Goal: Use online tool/utility: Utilize a website feature to perform a specific function

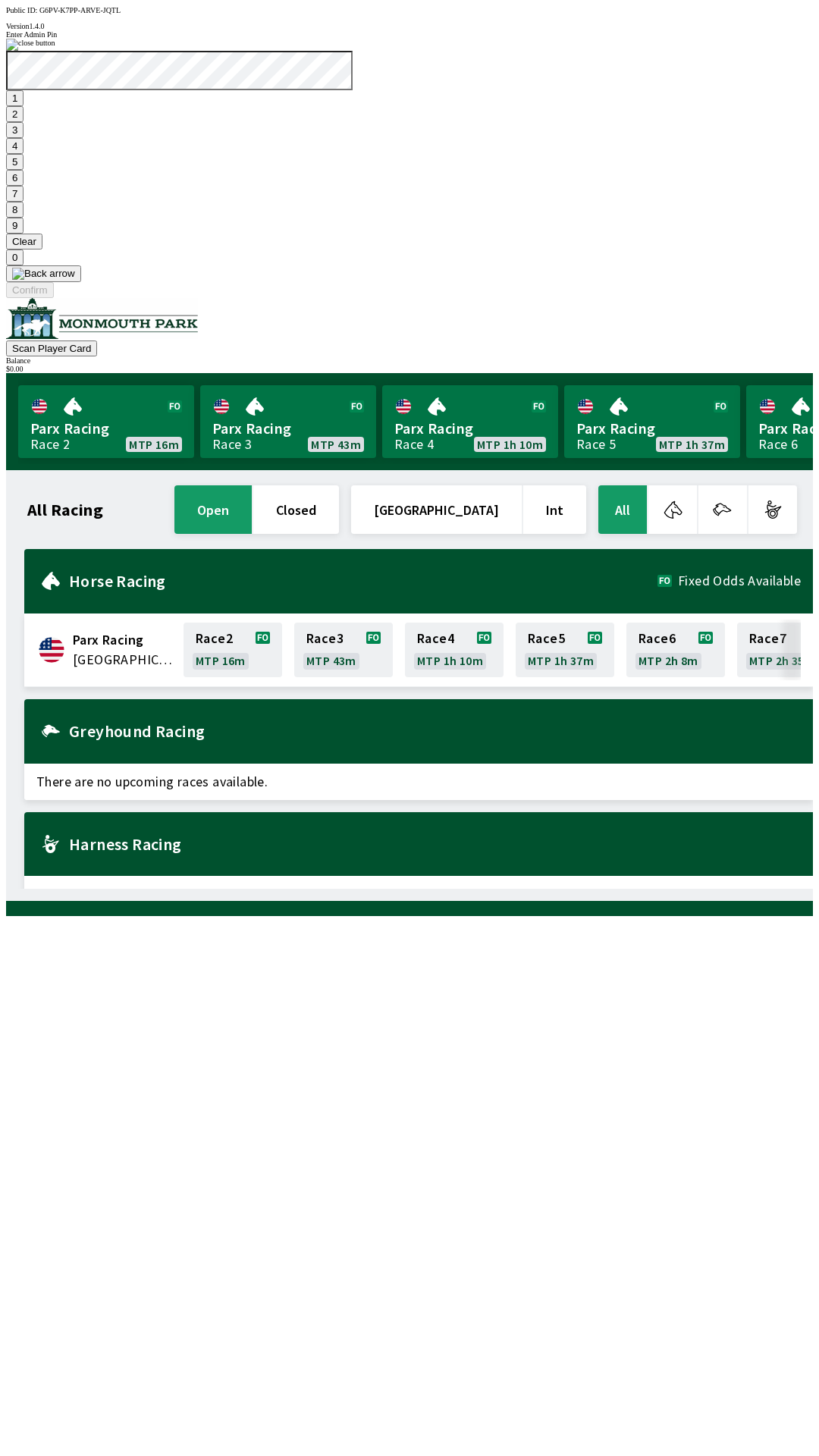
click at [24, 233] on button "9" at bounding box center [14, 225] width 17 height 16
click at [24, 201] on button "7" at bounding box center [14, 193] width 17 height 16
click at [24, 138] on button "3" at bounding box center [14, 130] width 17 height 16
click at [54, 298] on button "Confirm" at bounding box center [30, 290] width 48 height 16
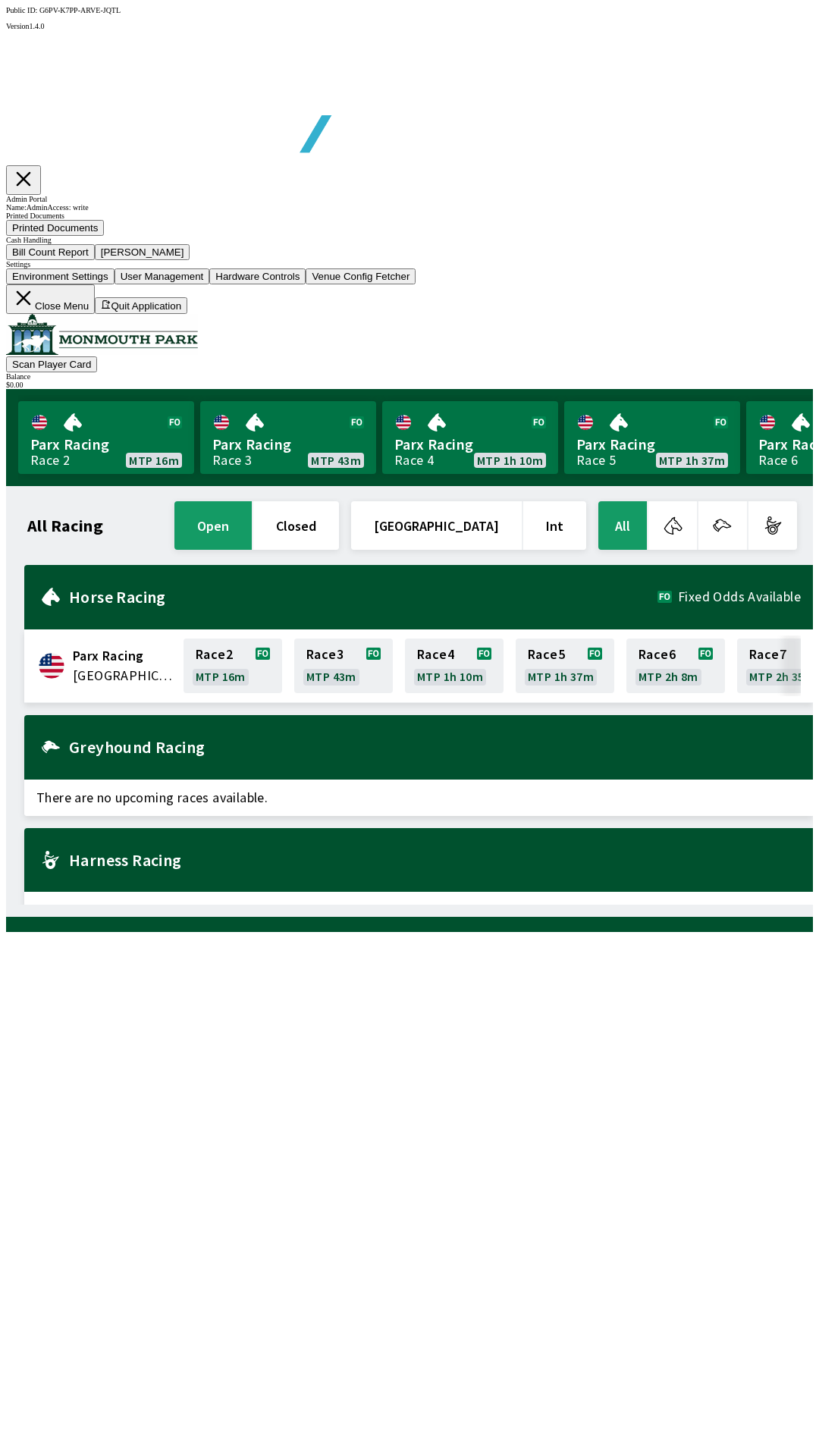
click at [95, 260] on button "Bill Count Report" at bounding box center [50, 252] width 89 height 16
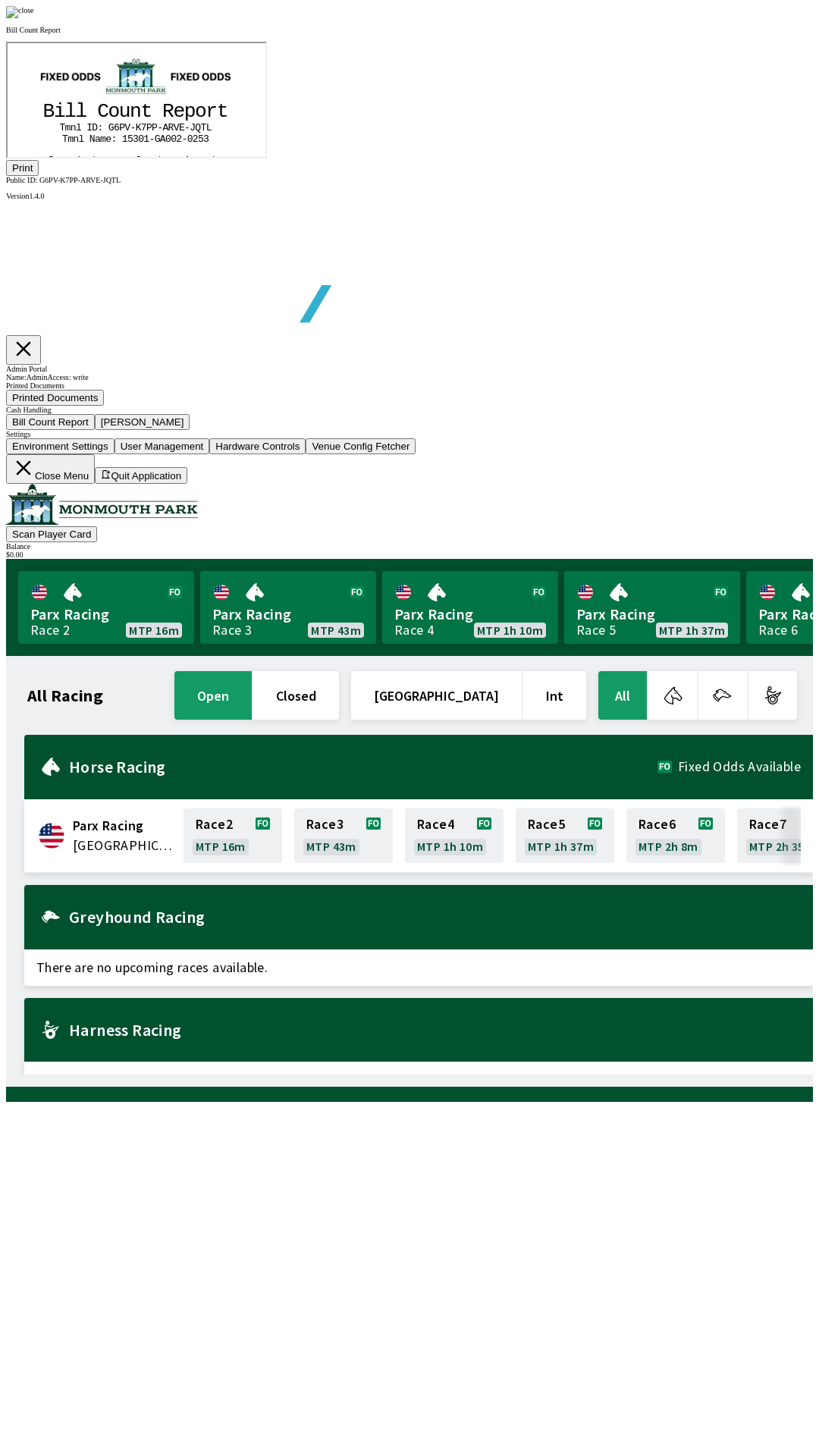
click at [39, 176] on button "Print" at bounding box center [22, 168] width 33 height 16
click at [709, 18] on div at bounding box center [410, 12] width 807 height 12
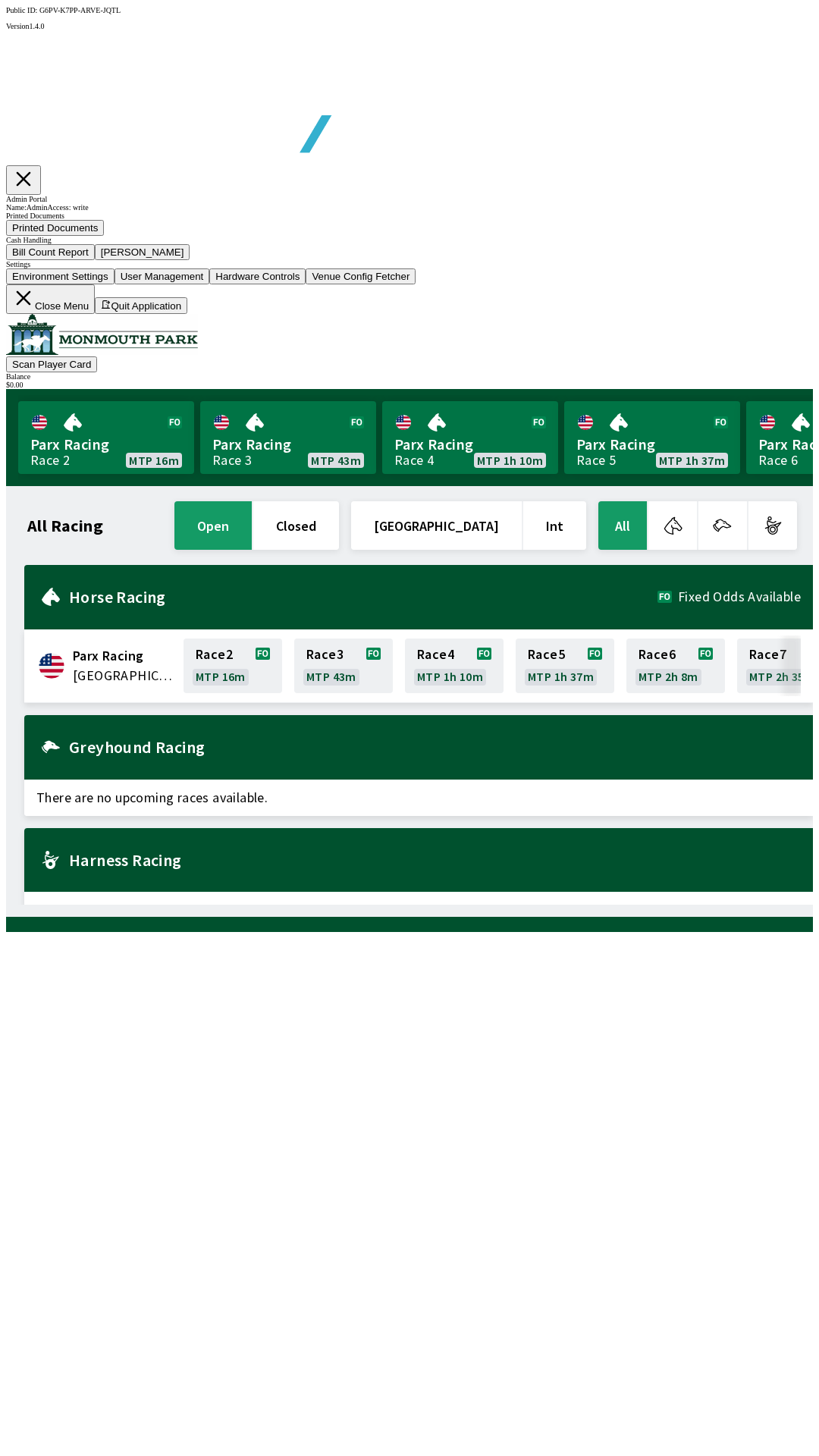
click at [190, 260] on button "[PERSON_NAME]" at bounding box center [143, 252] width 96 height 16
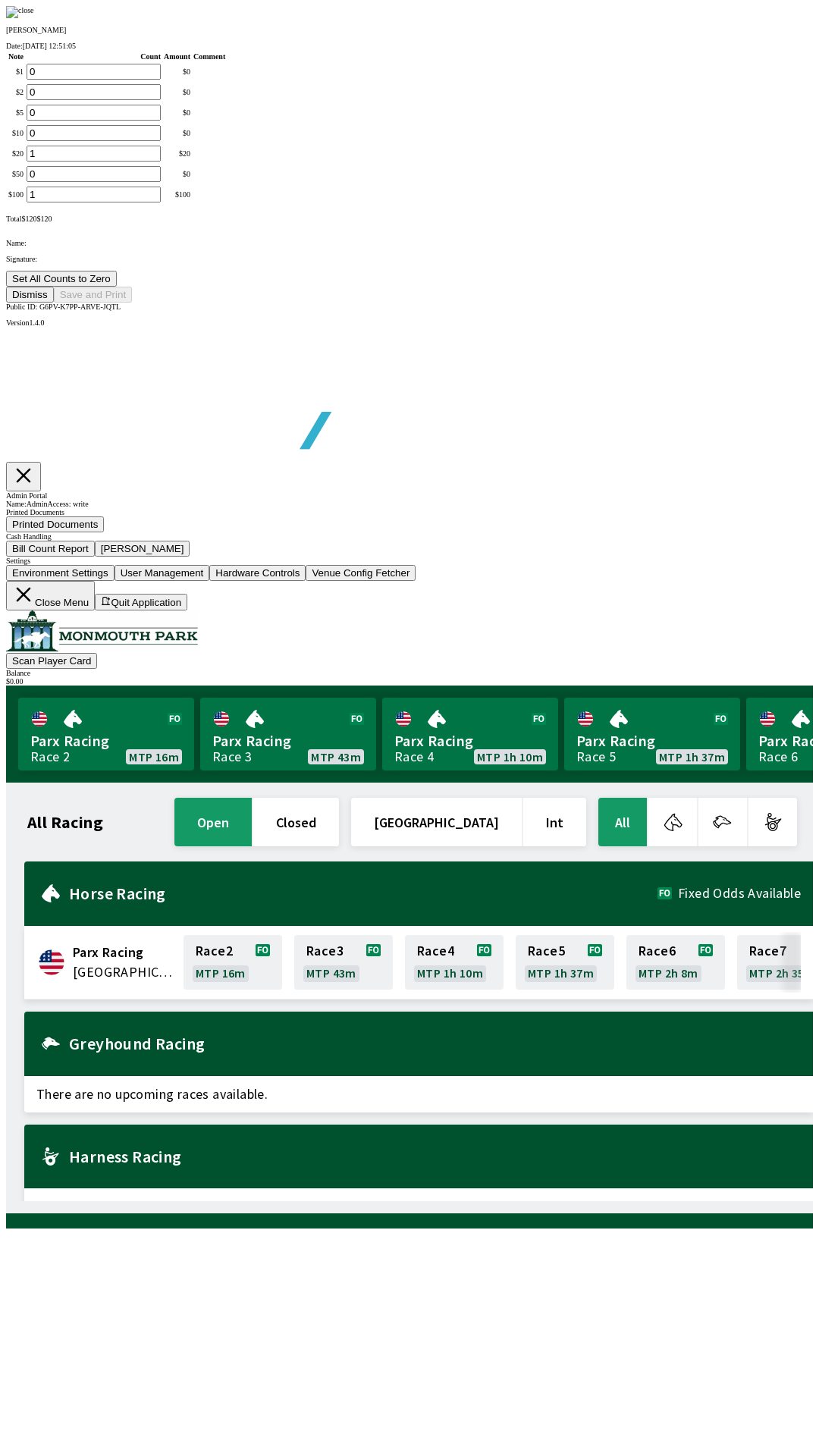
click at [117, 286] on button "Set All Counts to Zero" at bounding box center [62, 278] width 111 height 16
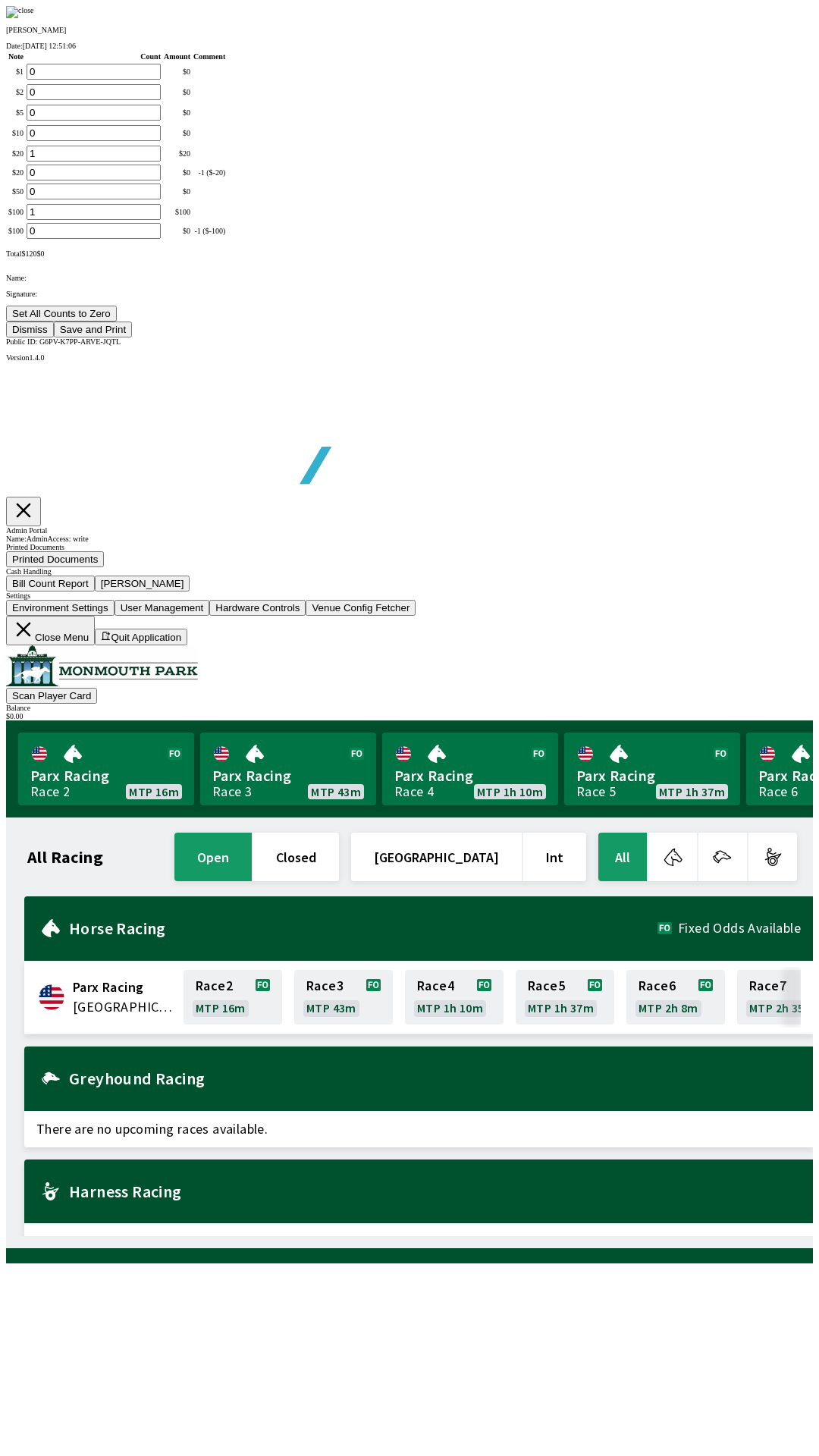
click at [132, 337] on button "Save and Print" at bounding box center [93, 329] width 78 height 16
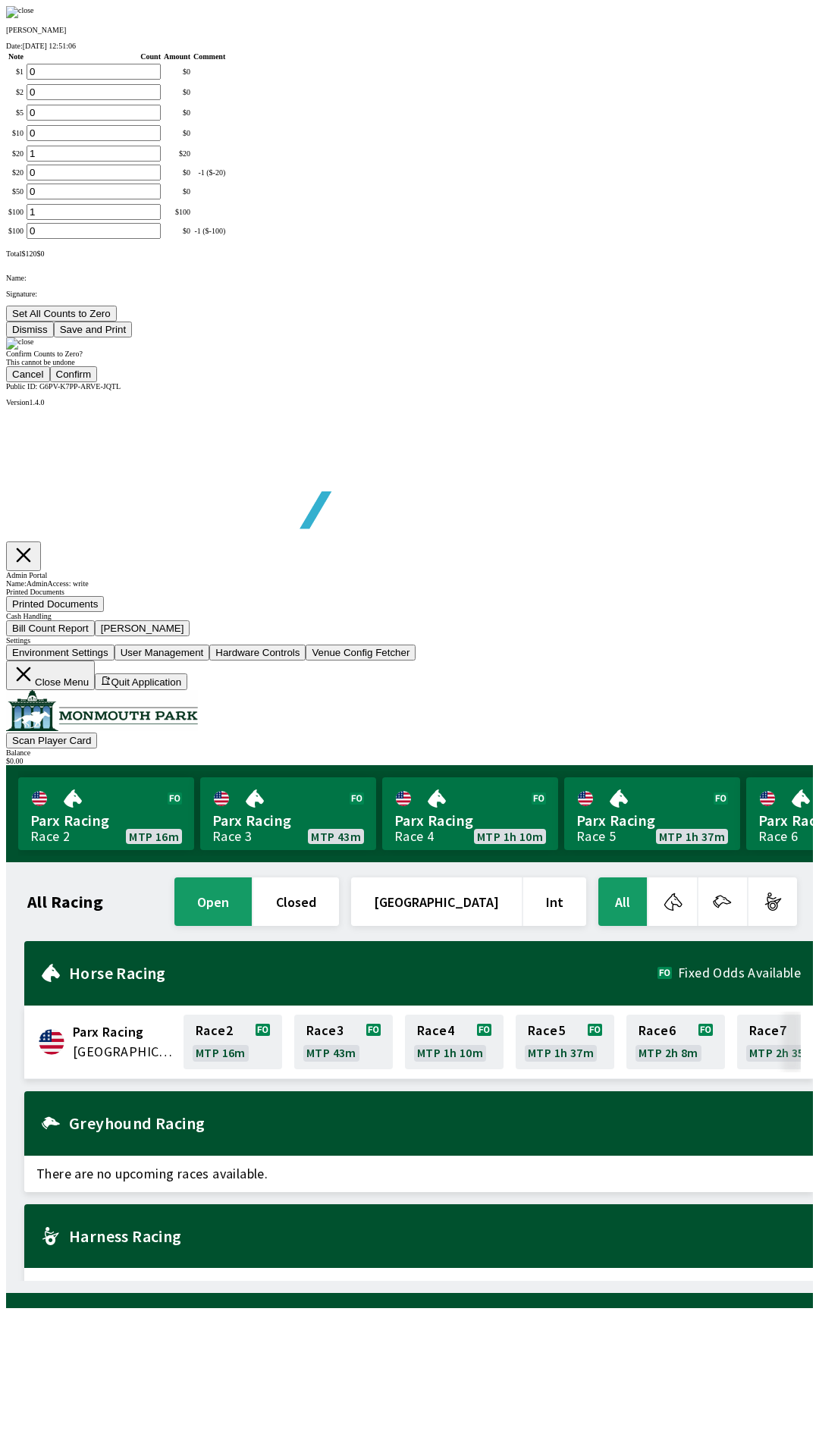
click at [98, 382] on button "Confirm" at bounding box center [74, 374] width 48 height 16
type input "0"
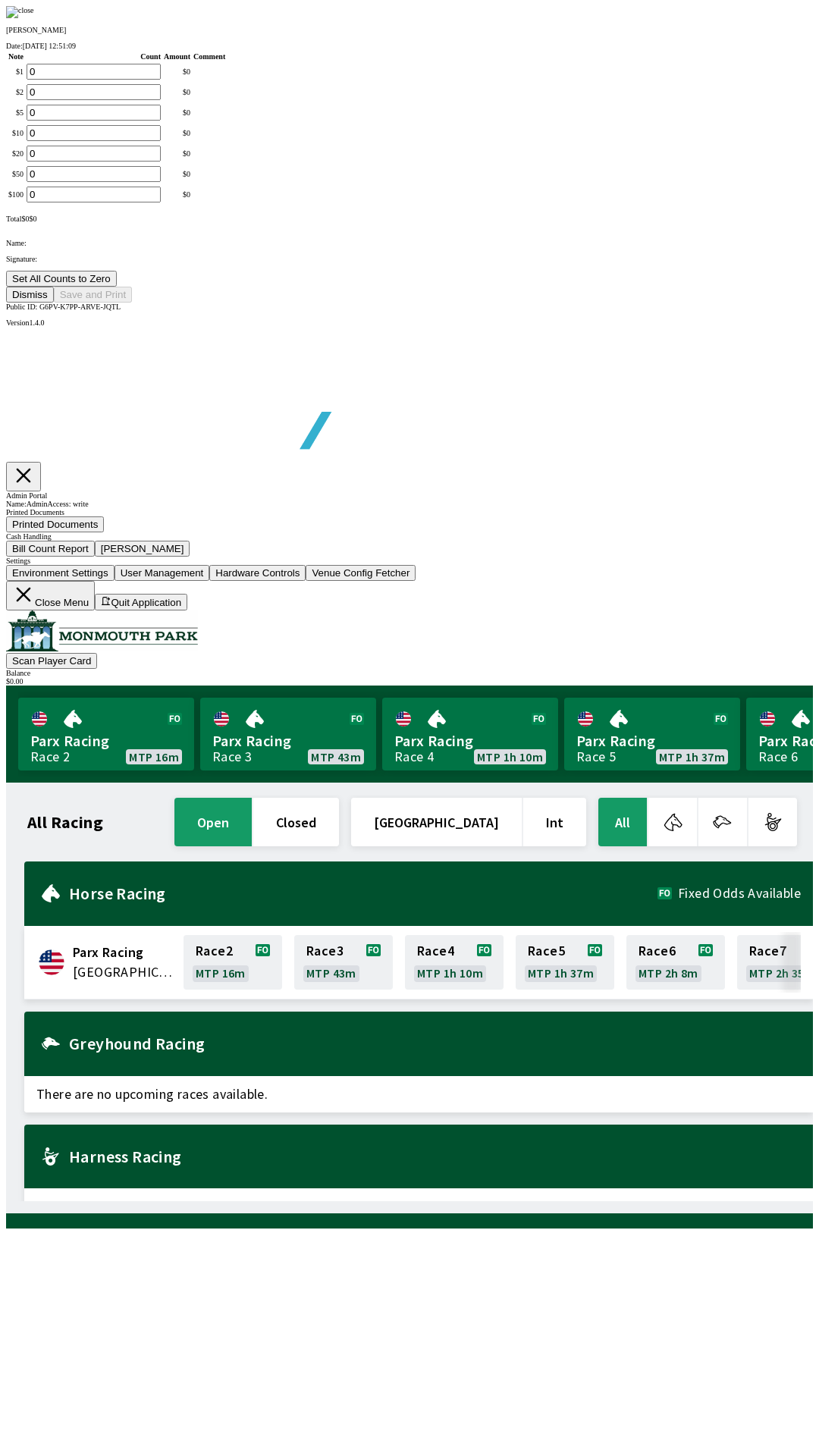
click at [54, 302] on button "Dismiss" at bounding box center [30, 294] width 48 height 16
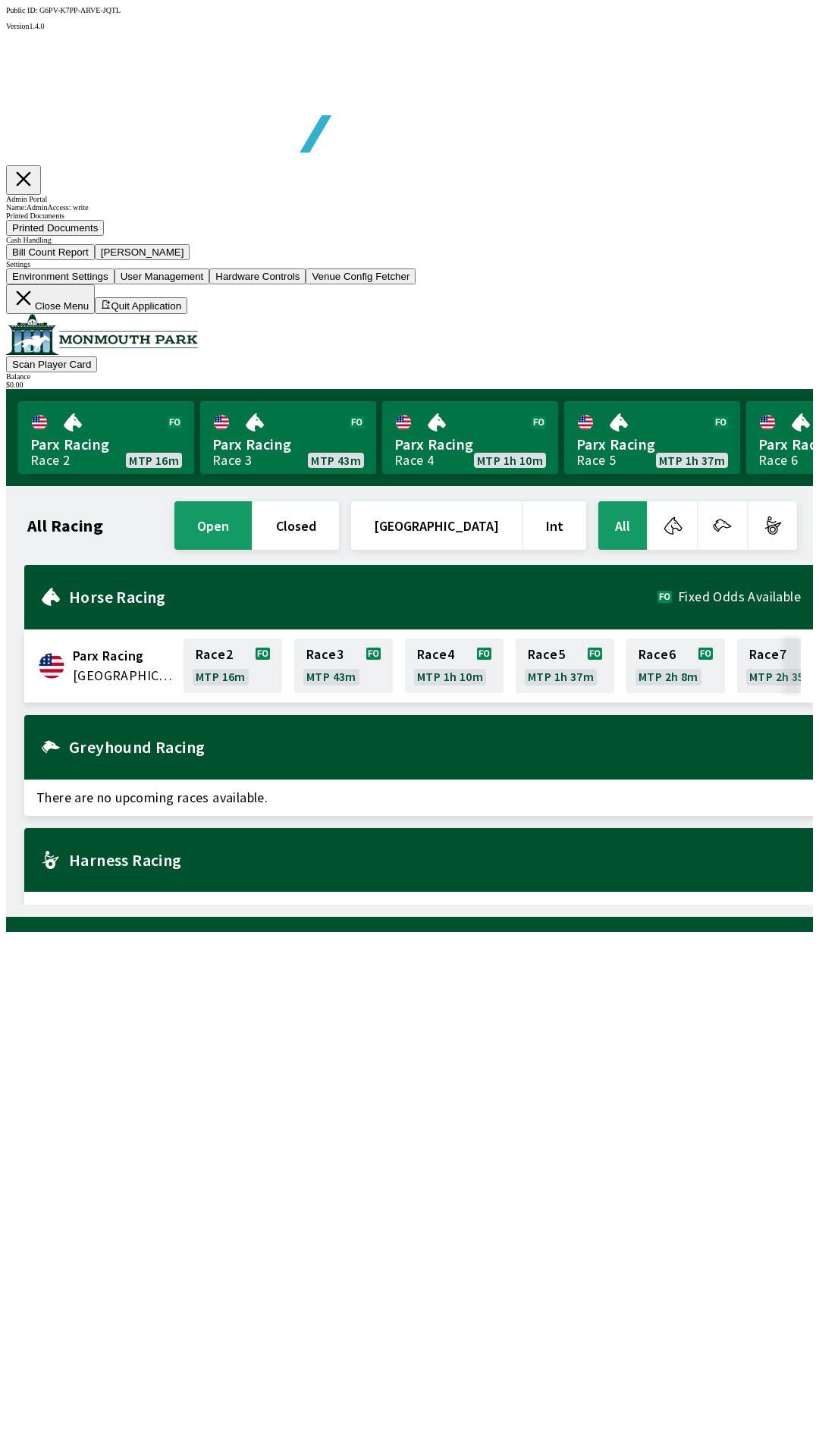
click at [95, 314] on button "Close Menu" at bounding box center [50, 299] width 89 height 30
